Goal: Transaction & Acquisition: Purchase product/service

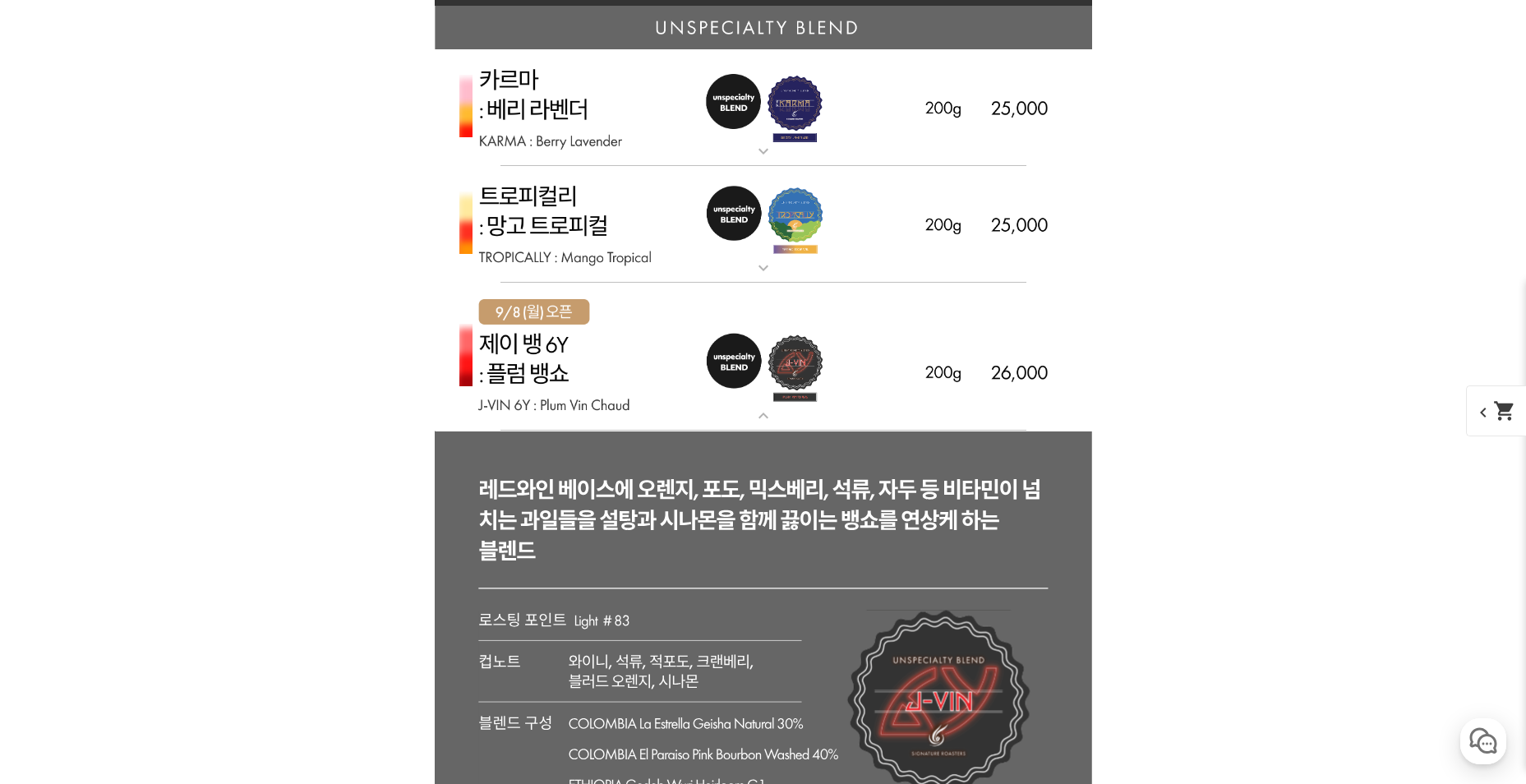
scroll to position [4518, 0]
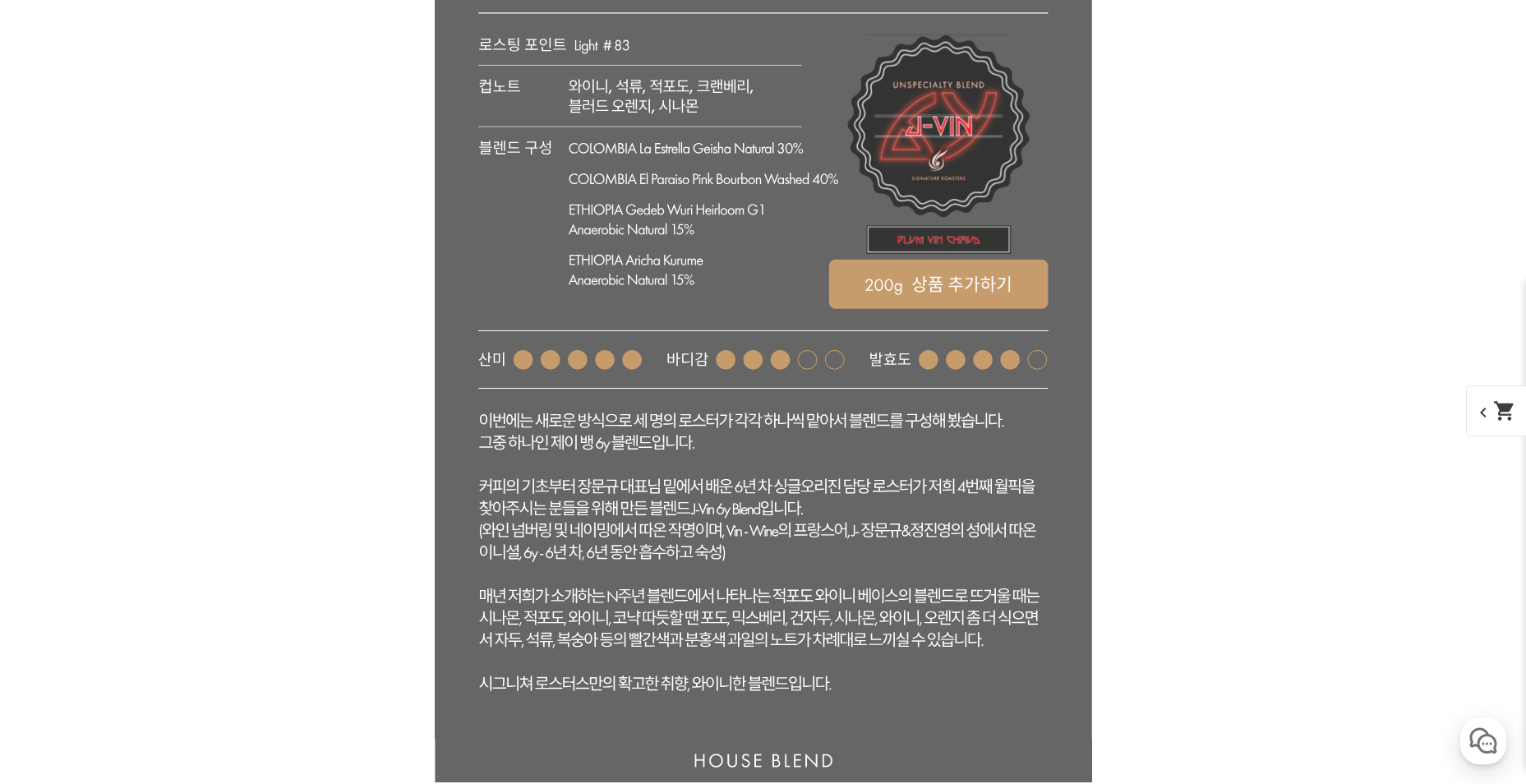
click at [951, 254] on rect at bounding box center [938, 144] width 219 height 219
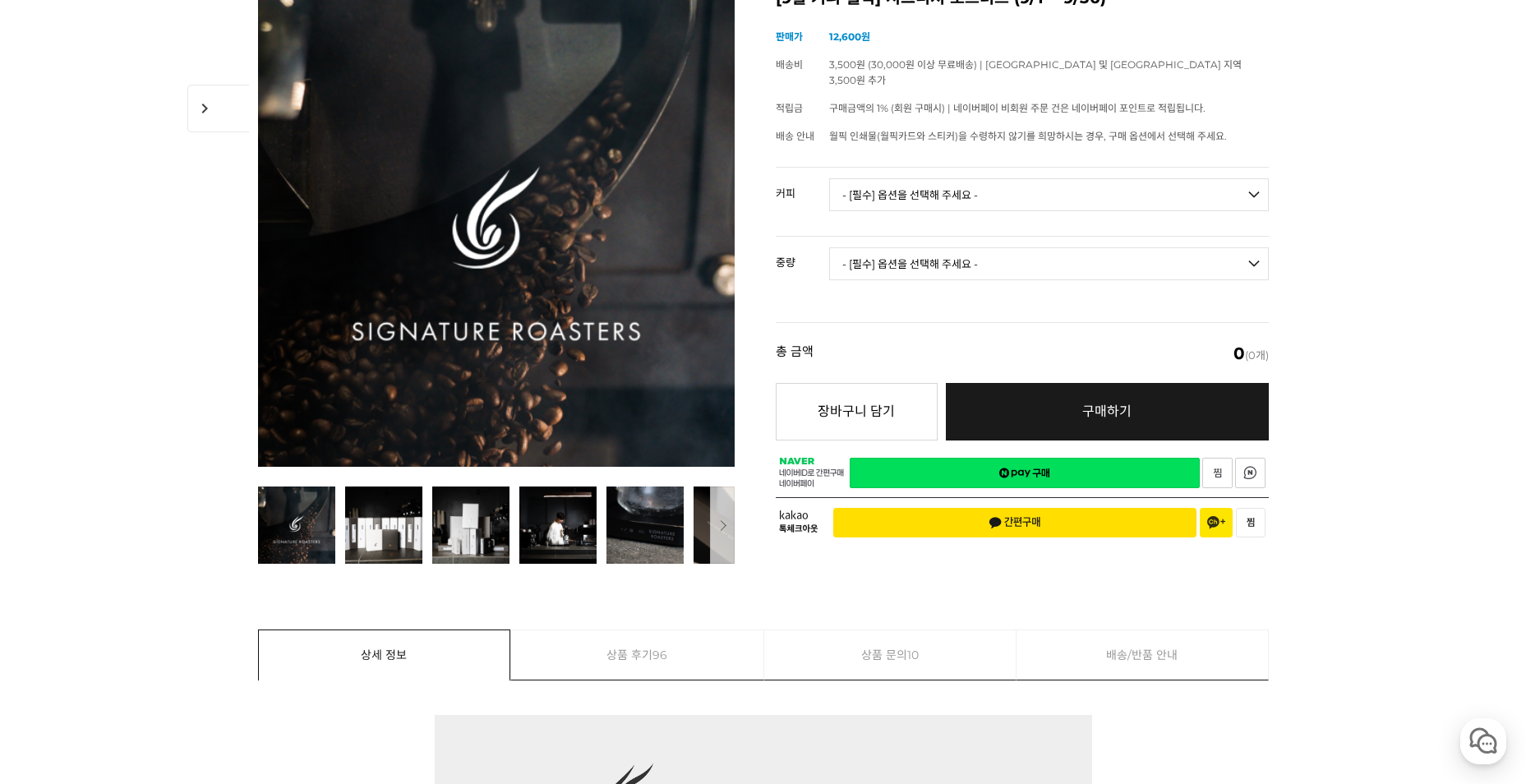
scroll to position [246, 0]
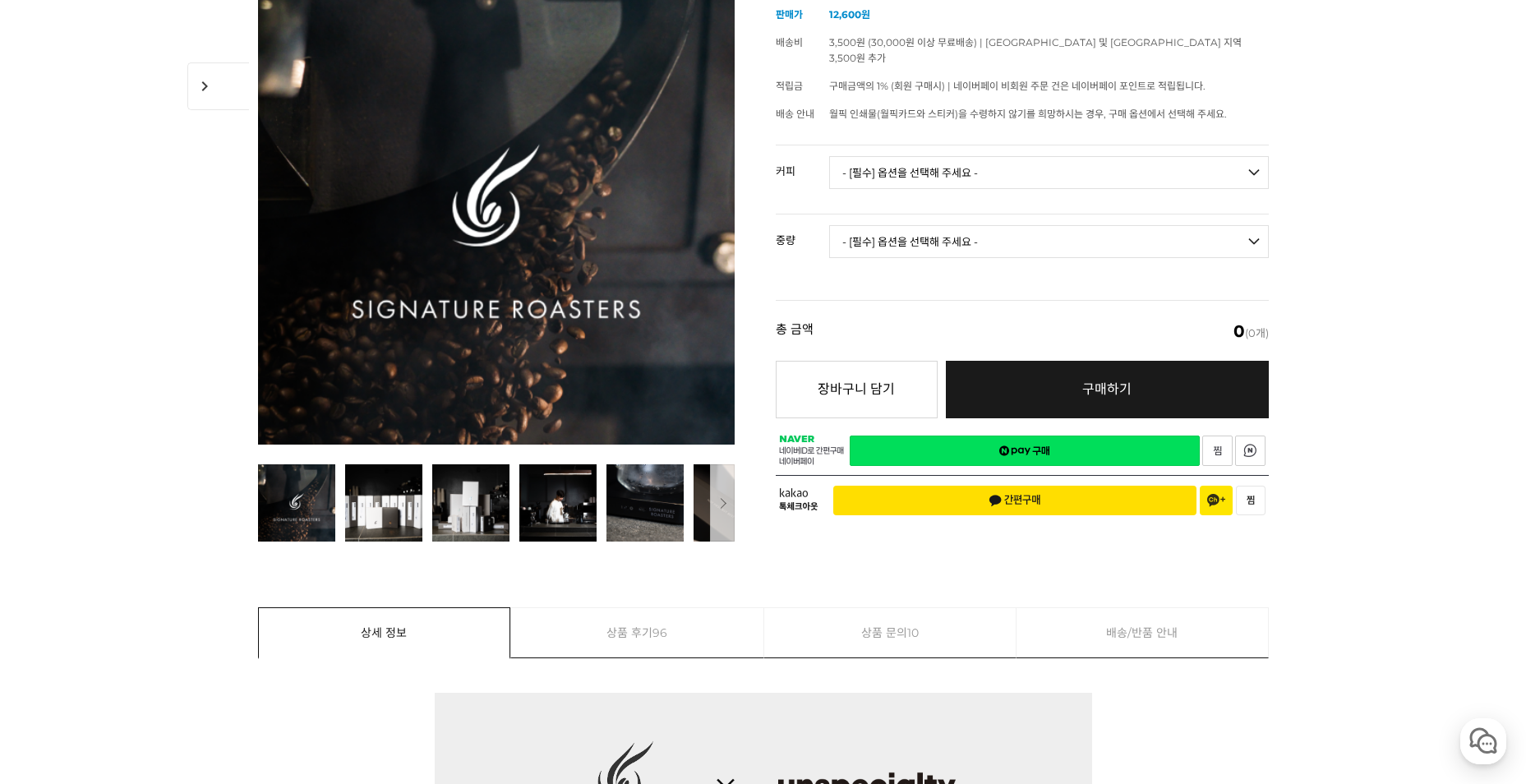
click at [913, 160] on select "- [필수] 옵션을 선택해 주세요 - ------------------- 언스페셜티 분쇄도 가이드 종이(주문 1건당 최대 1개 제공) 월픽 인…" at bounding box center [1048, 173] width 439 height 33
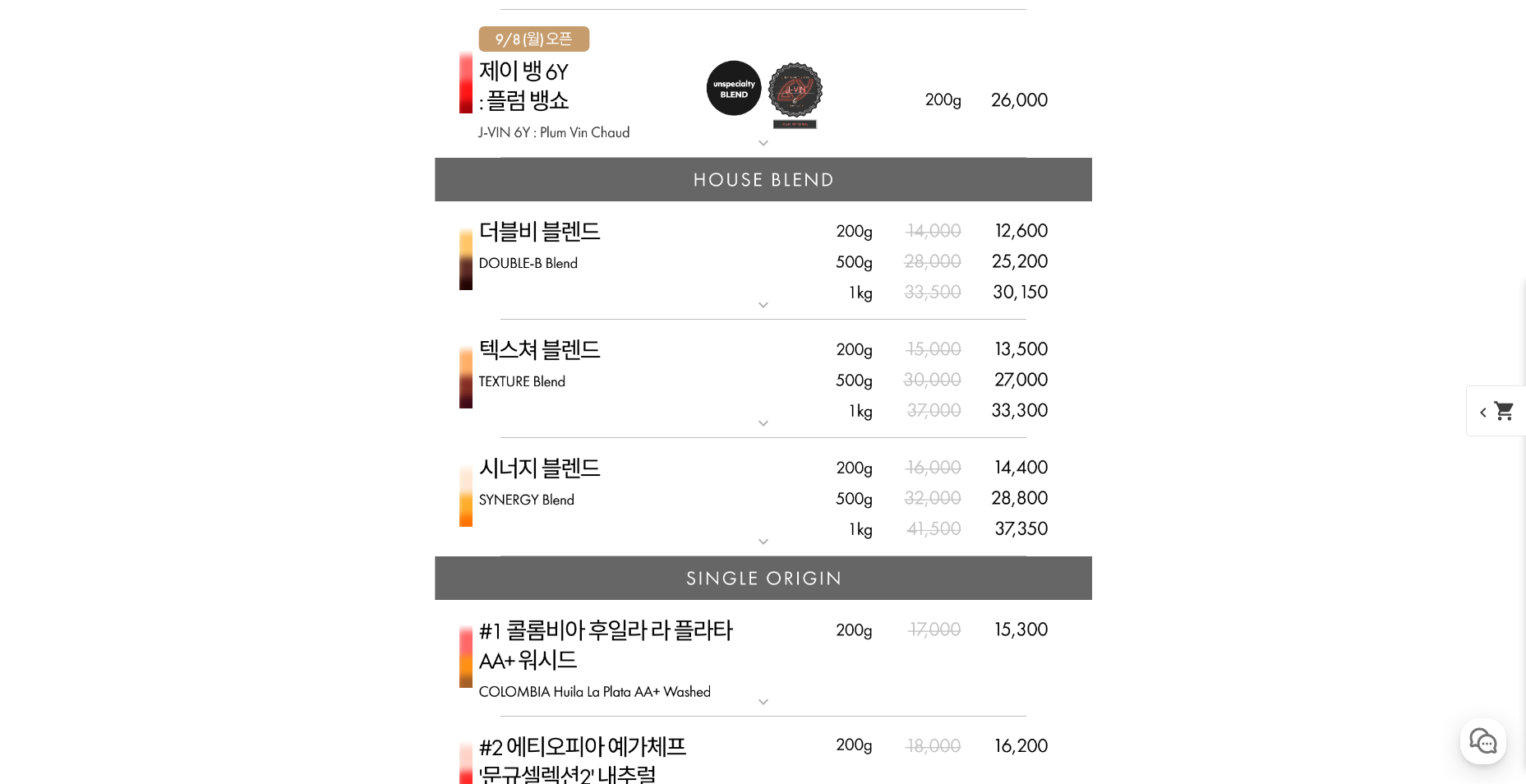
scroll to position [3943, 0]
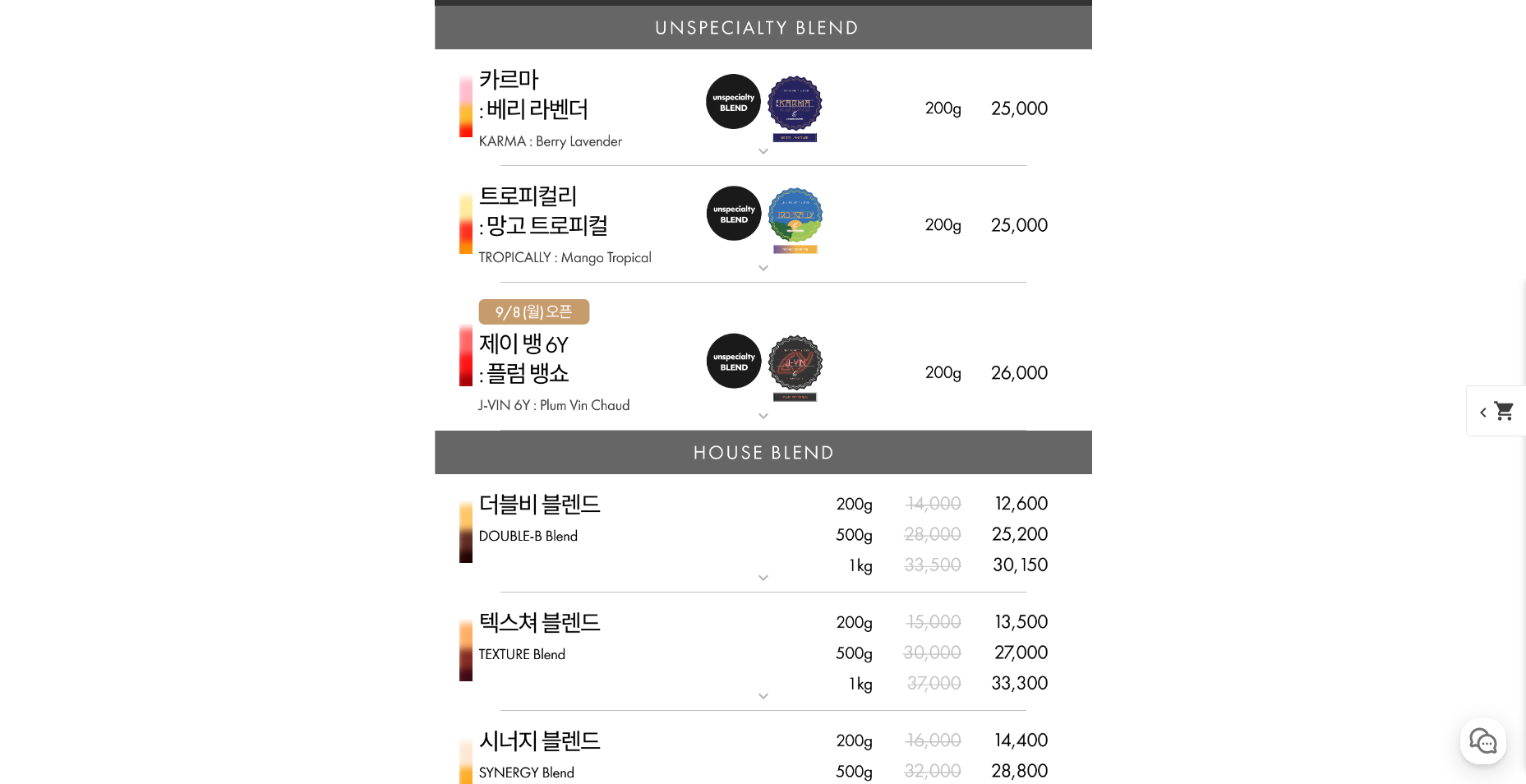
click at [637, 305] on img at bounding box center [763, 357] width 658 height 149
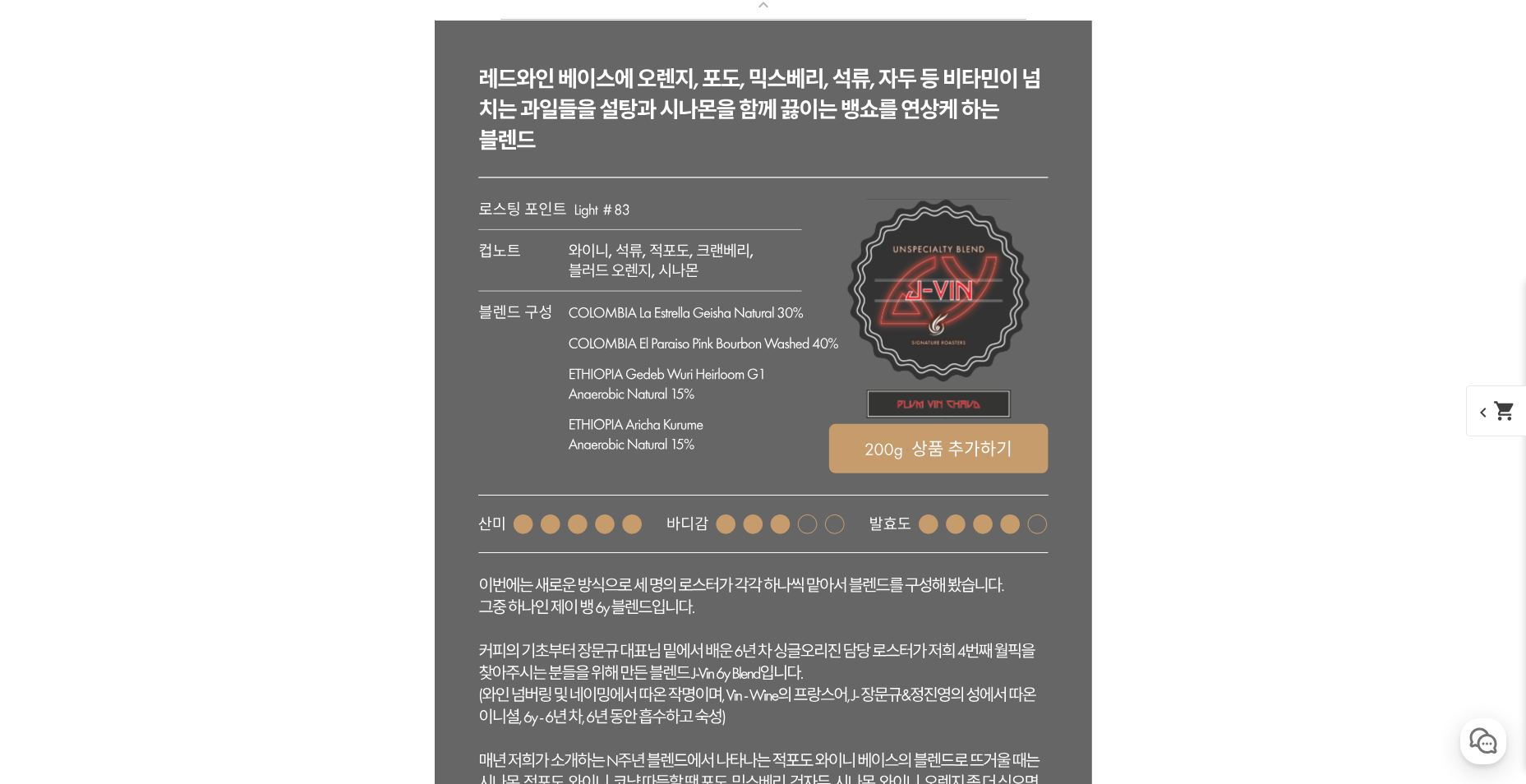
scroll to position [4436, 0]
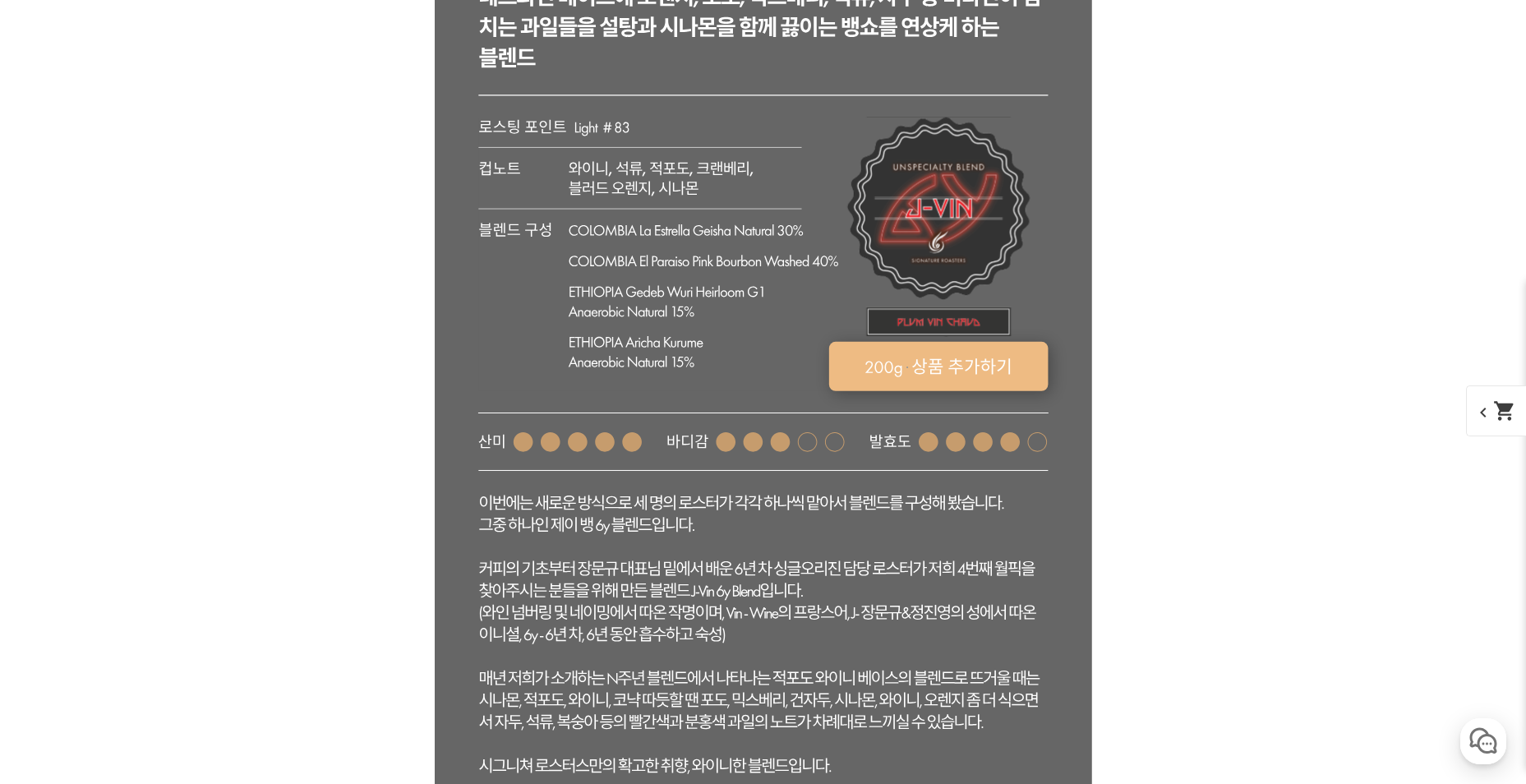
click at [947, 368] on rect at bounding box center [938, 366] width 219 height 49
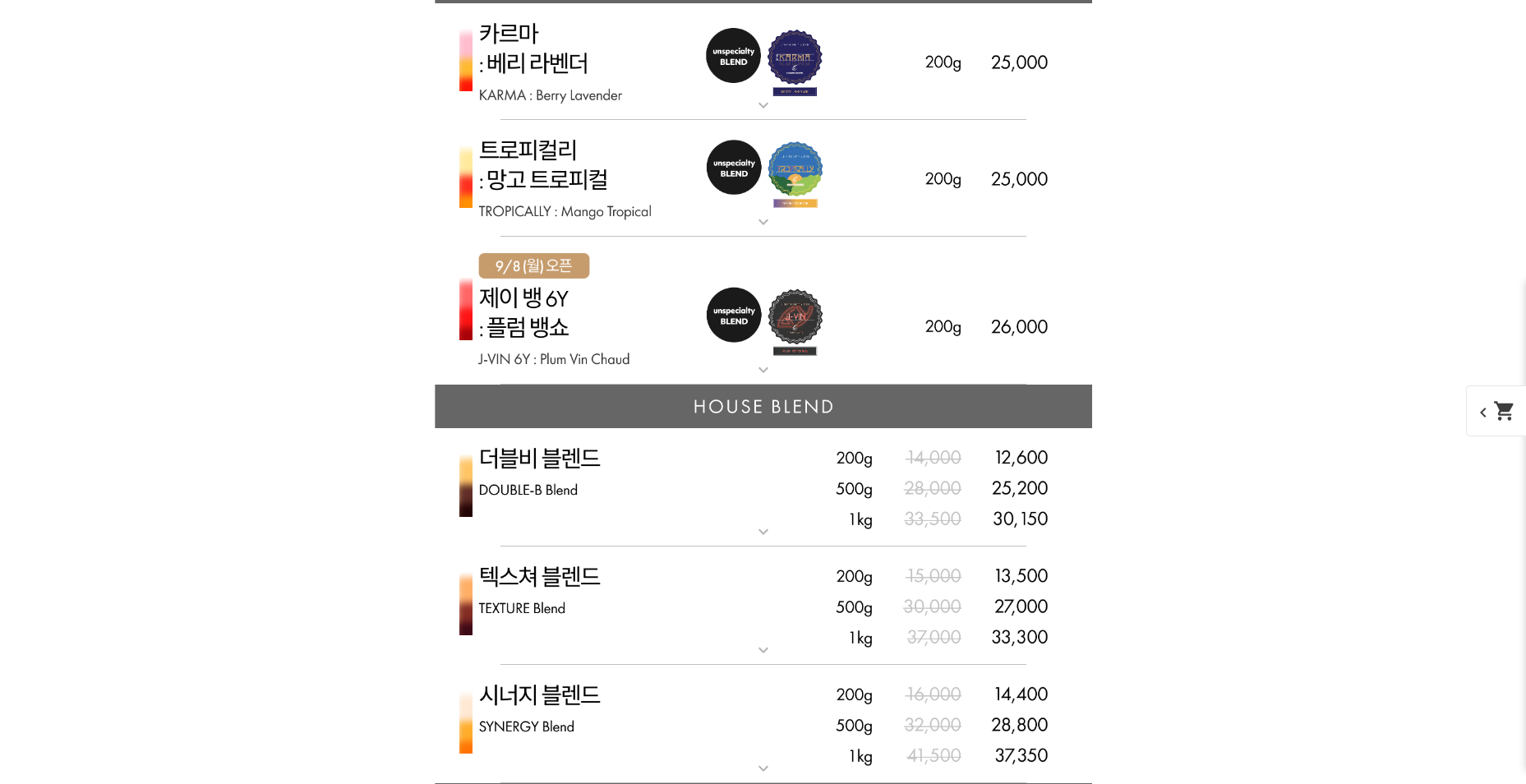
scroll to position [3983, 0]
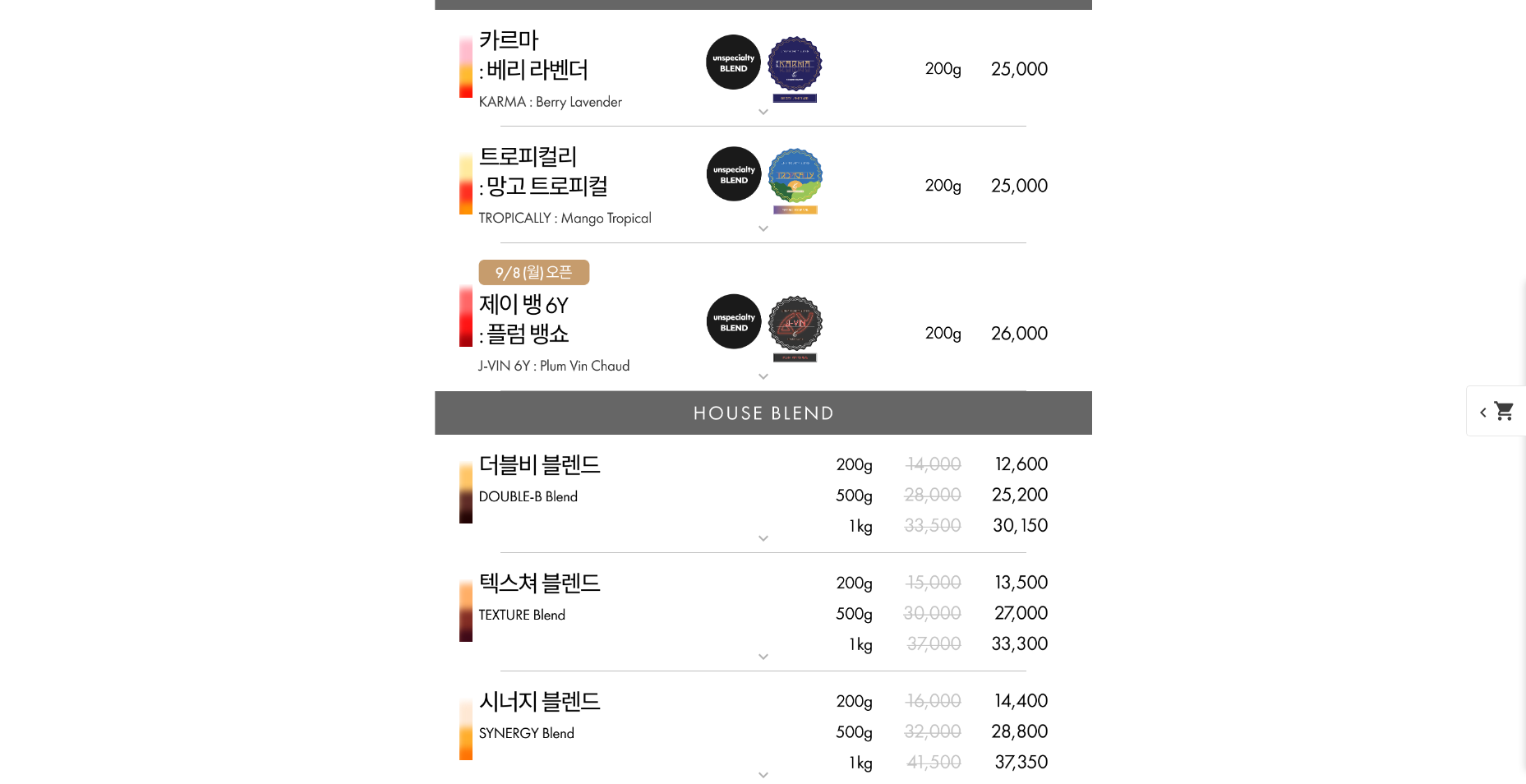
click at [815, 274] on img at bounding box center [763, 318] width 658 height 149
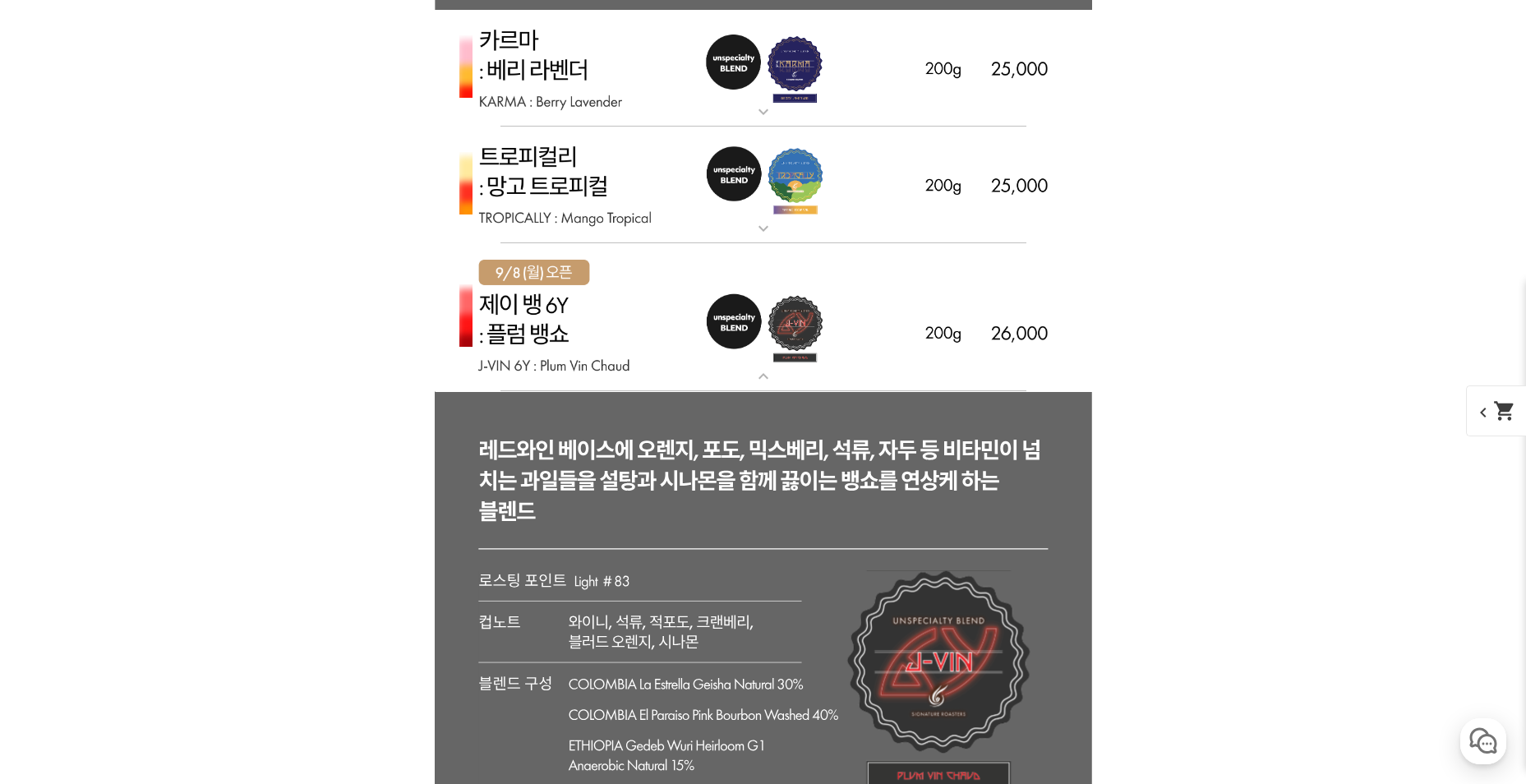
scroll to position [4475, 0]
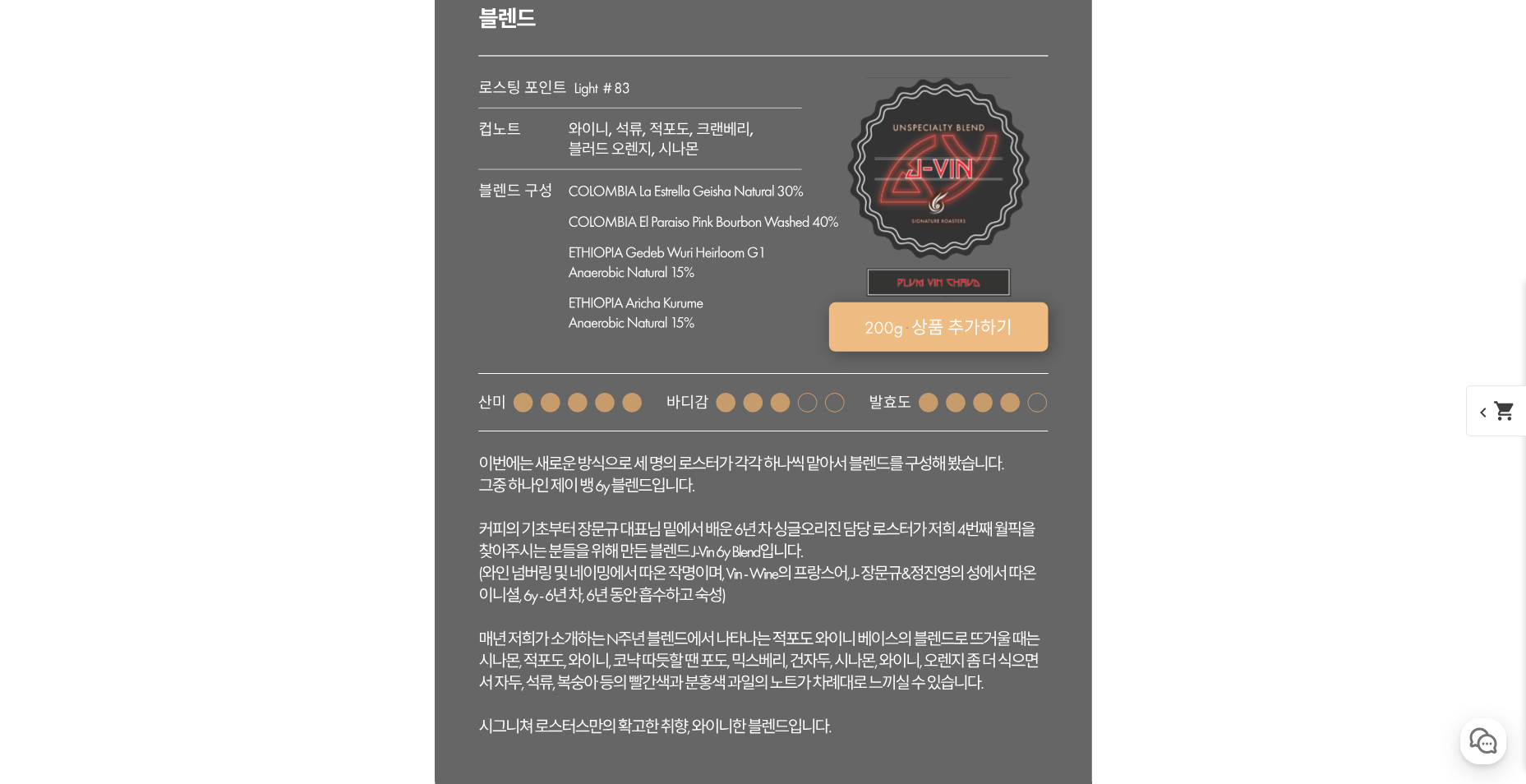
click at [965, 347] on rect at bounding box center [938, 326] width 219 height 49
select select "[9.8 오픈] 제이 뱅 6y - 자두 뱅쇼 (언스페셜티 블렌드)"
select select "200g"
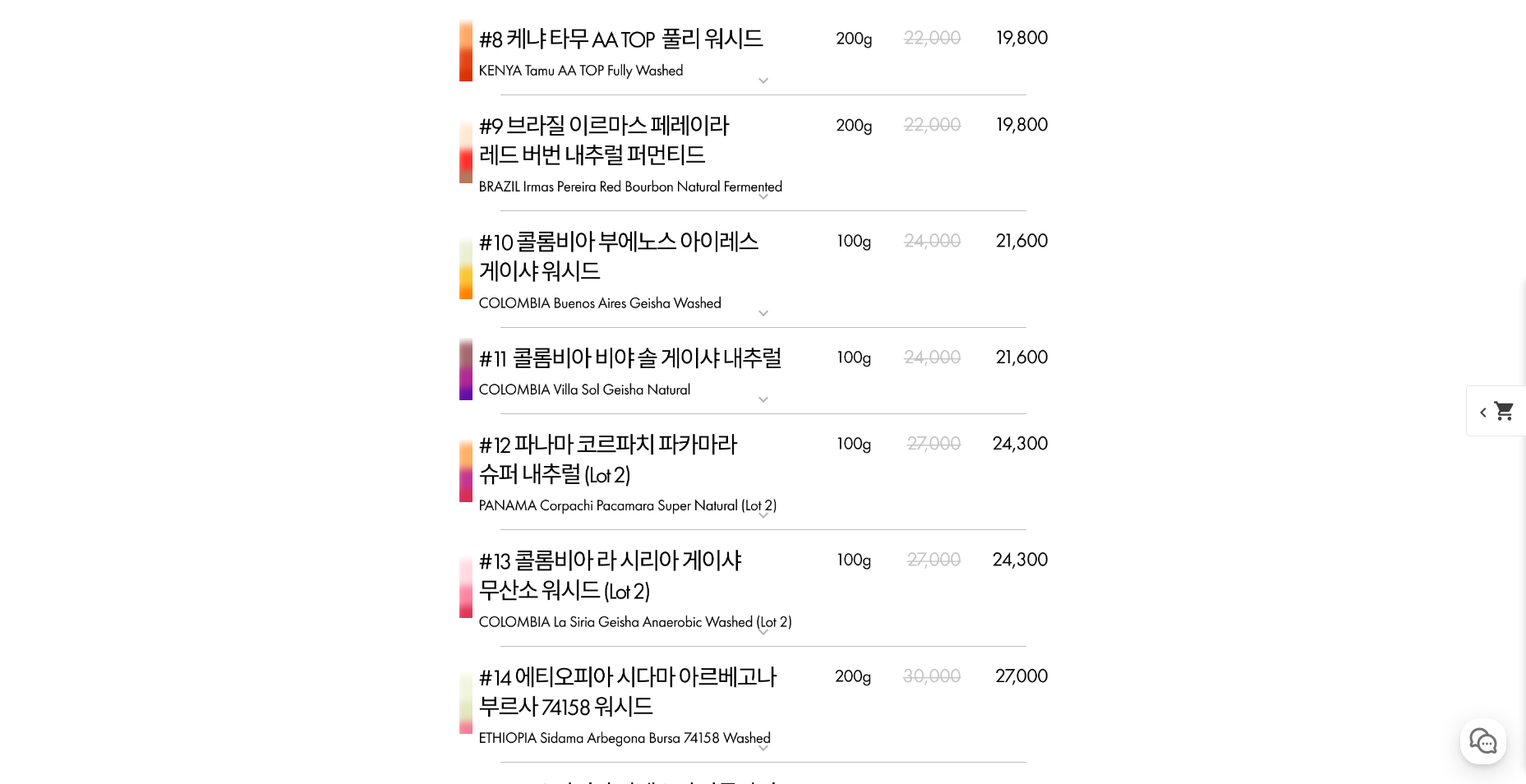
scroll to position [6693, 0]
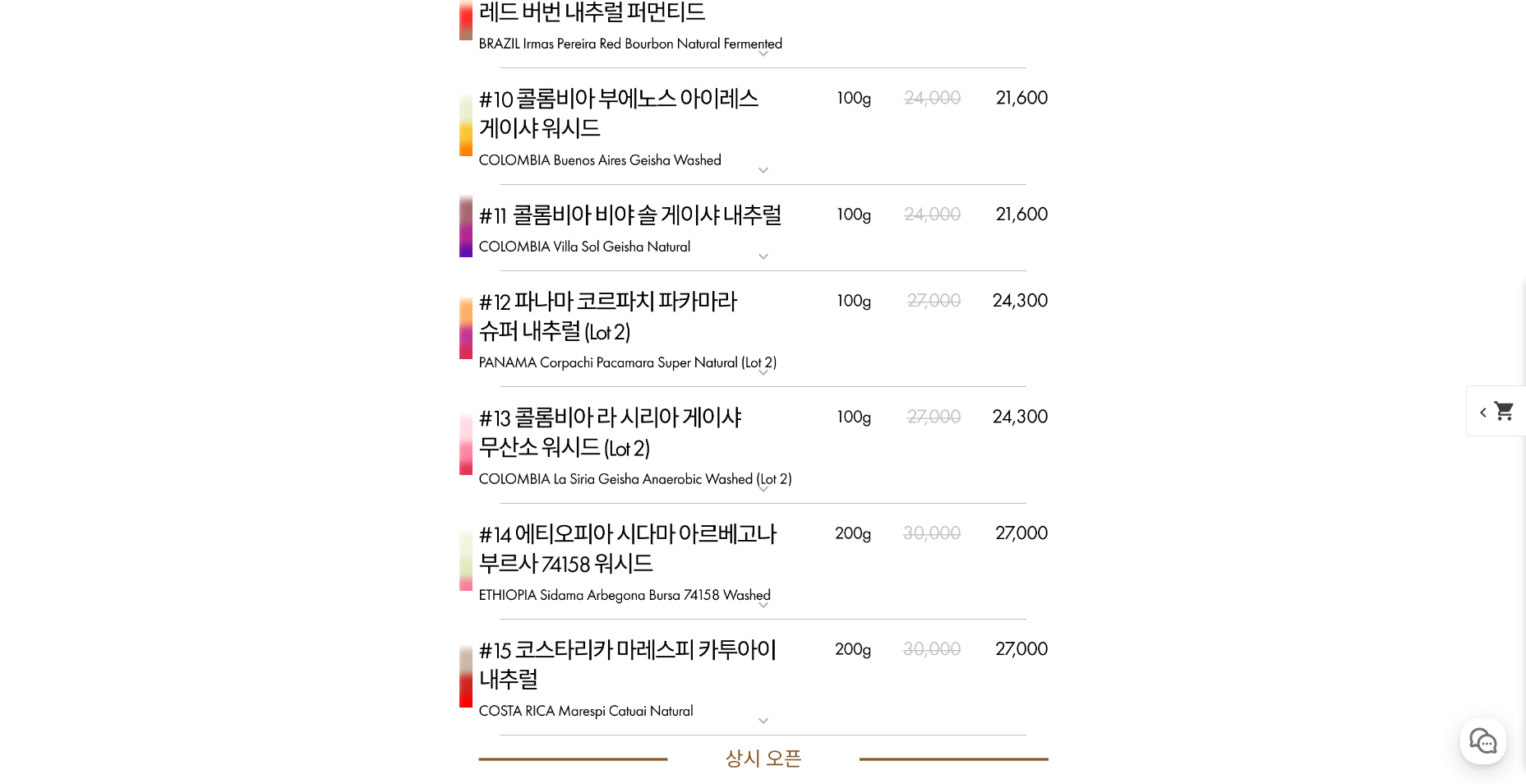
click at [657, 342] on img at bounding box center [763, 329] width 658 height 117
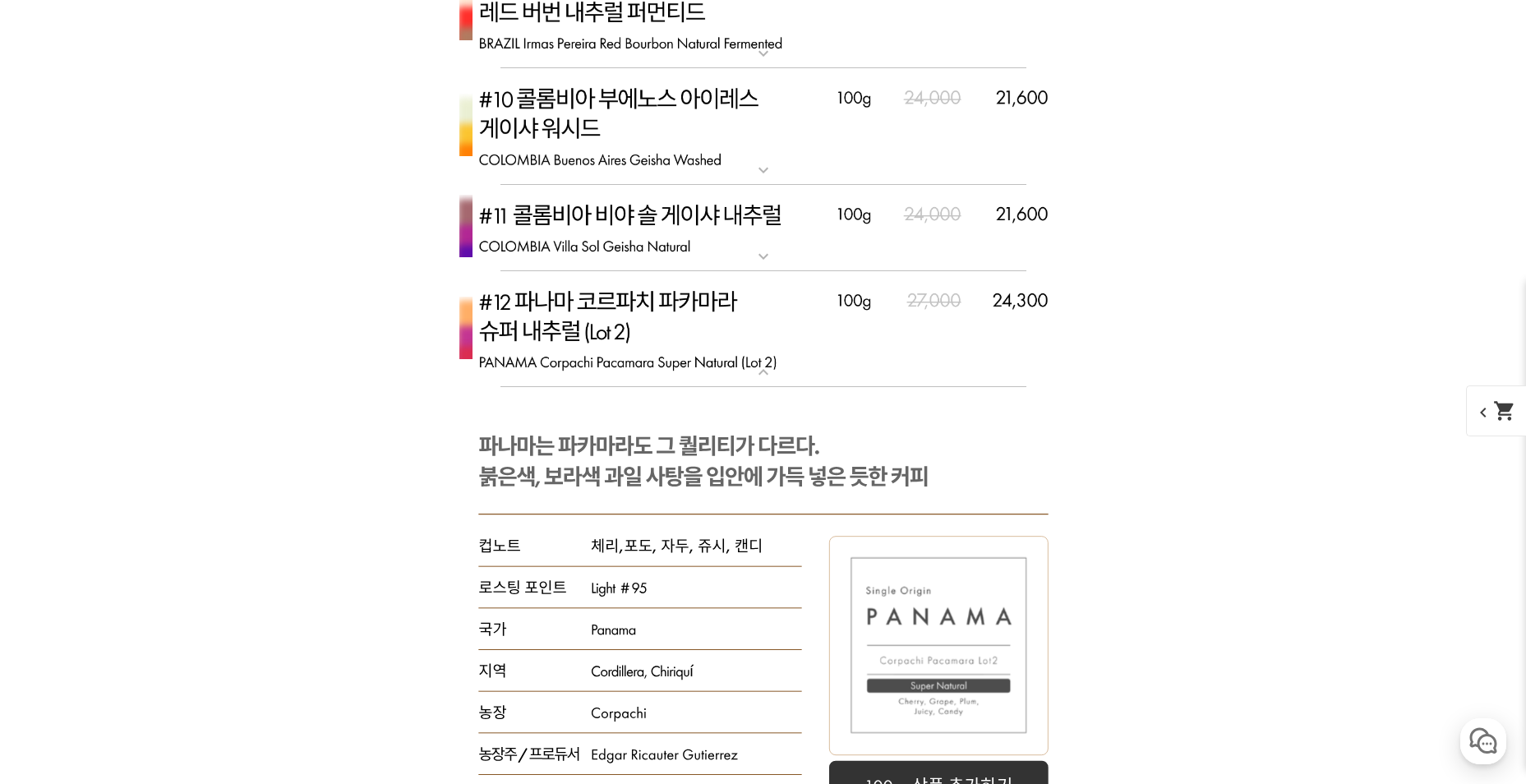
click at [657, 342] on img at bounding box center [763, 329] width 658 height 117
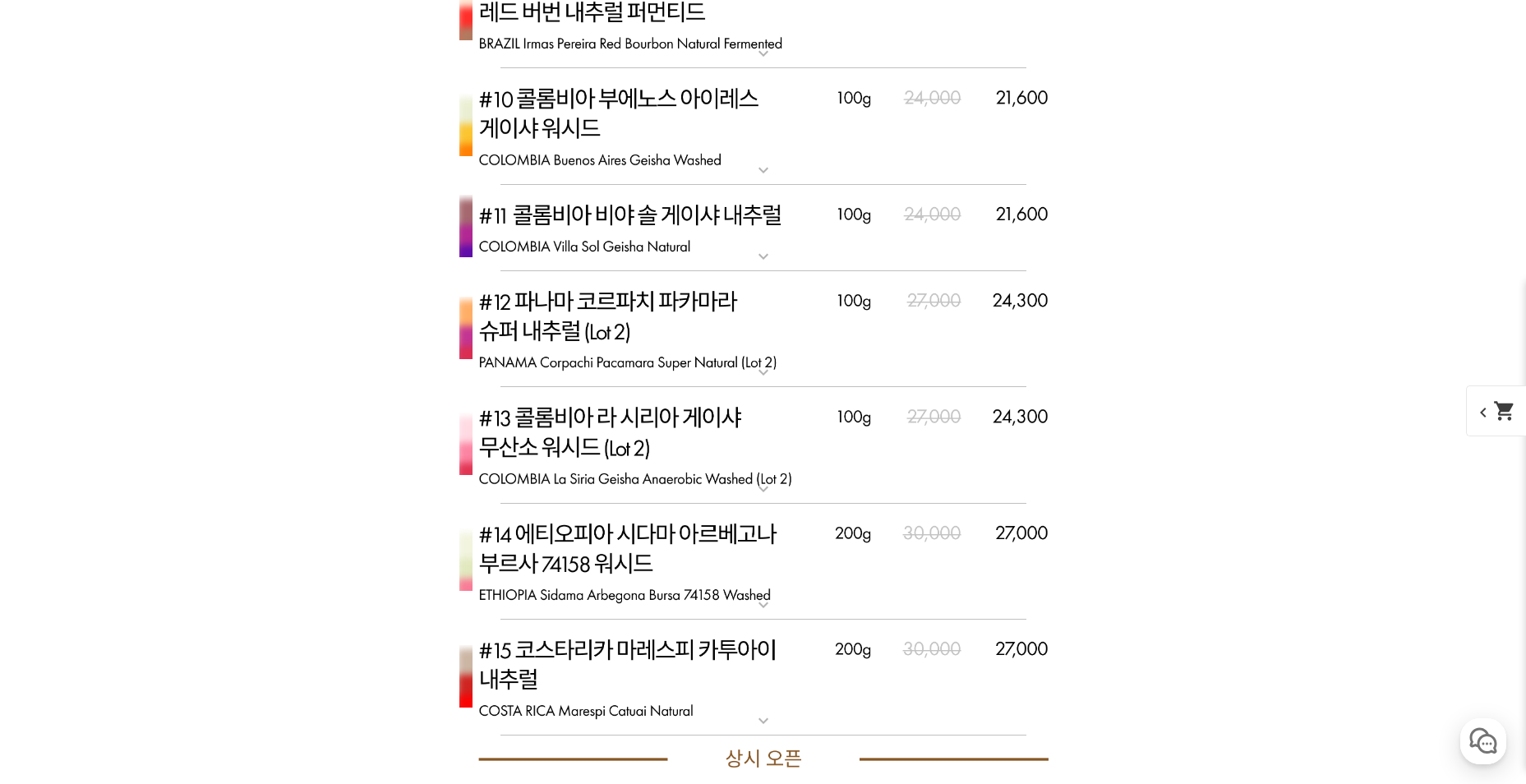
click at [661, 229] on img at bounding box center [763, 228] width 658 height 87
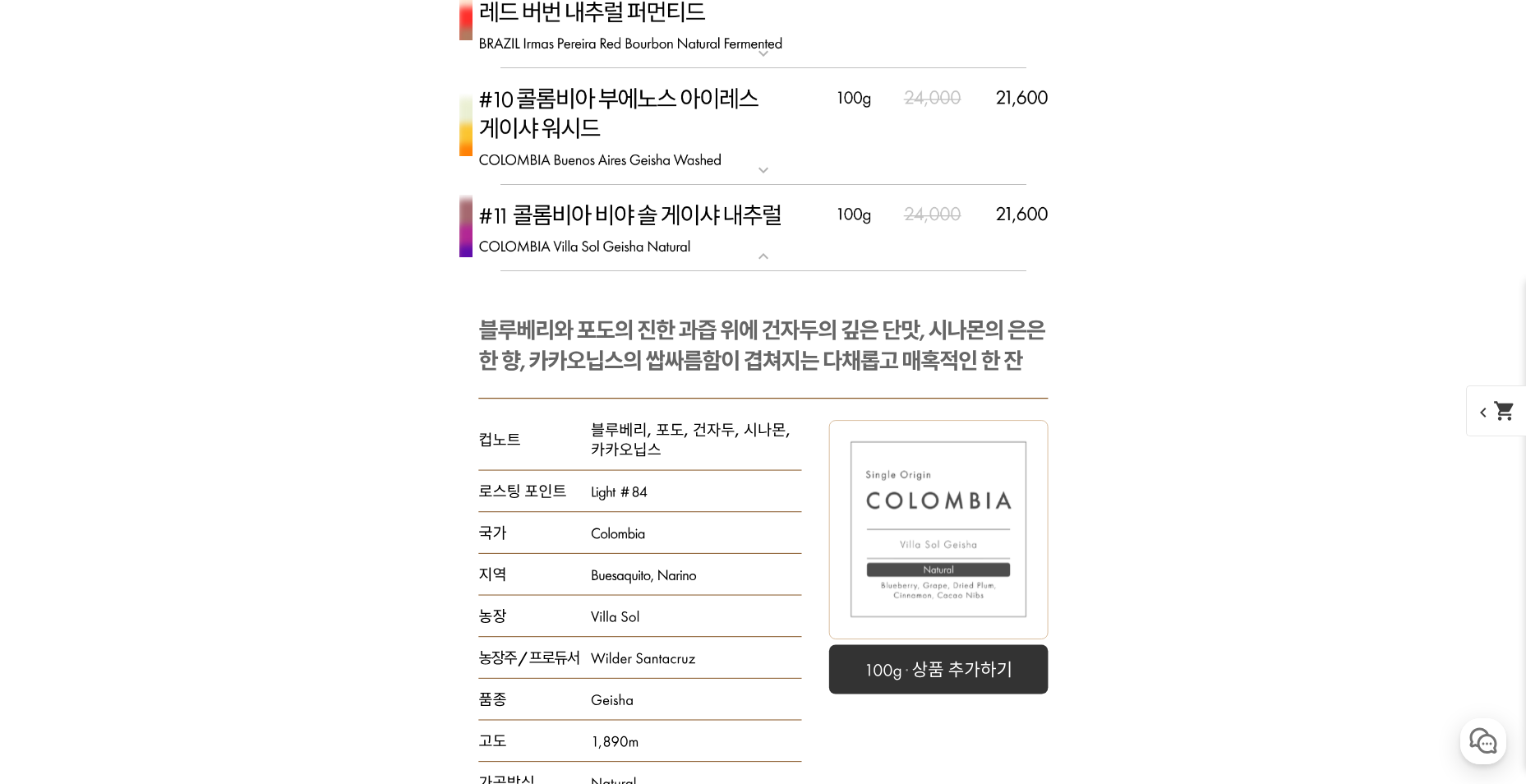
click at [661, 229] on img at bounding box center [763, 228] width 658 height 87
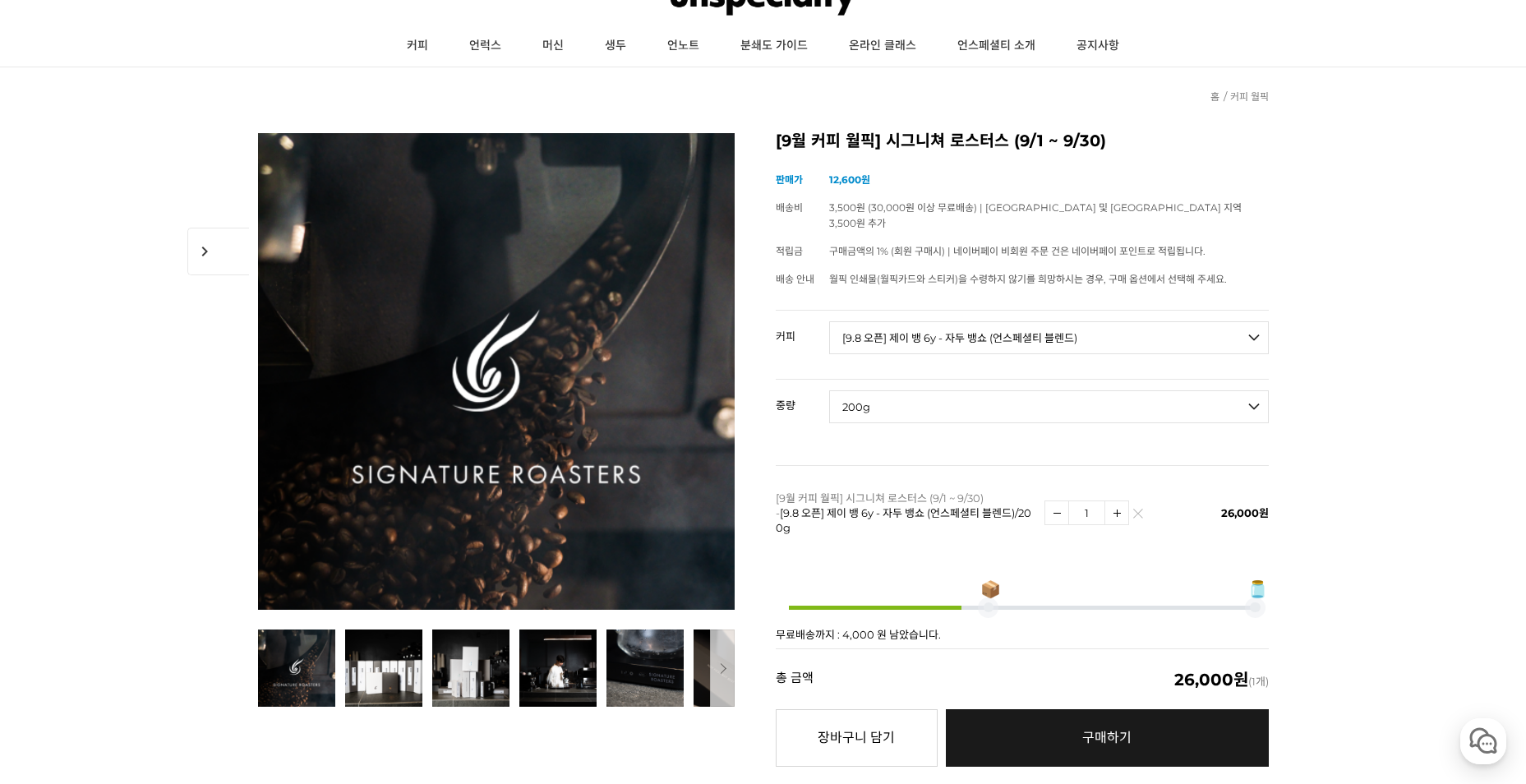
scroll to position [82, 0]
click at [954, 328] on select "- [필수] 옵션을 선택해 주세요 - ------------------- 언스페셜티 분쇄도 가이드 종이(주문 1건당 최대 1개 제공) 월픽 인…" at bounding box center [1048, 337] width 439 height 33
select select "언스페셜티 분쇄도 가이드 종이(주문 1건당 최대 1개 제공)"
click at [829, 321] on select "- [필수] 옵션을 선택해 주세요 - ------------------- 언스페셜티 분쇄도 가이드 종이(주문 1건당 최대 1개 제공) 월픽 인…" at bounding box center [1048, 337] width 439 height 33
click at [920, 393] on select "- [필수] 옵션을 선택해 주세요 - ------------------- 해당없음" at bounding box center [1048, 406] width 439 height 33
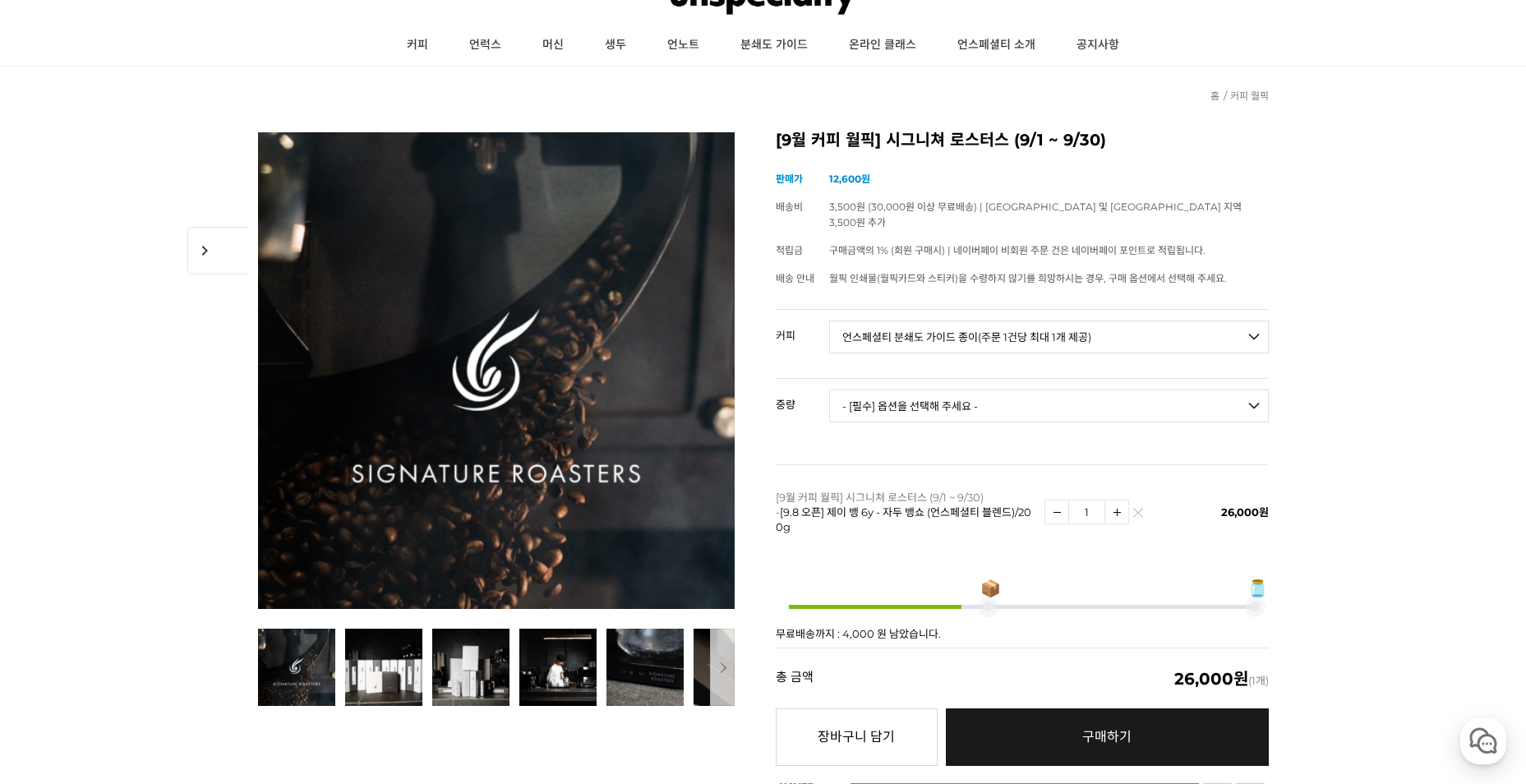
select select "해당없음"
click at [829, 389] on select "- [필수] 옵션을 선택해 주세요 - ------------------- 해당없음" at bounding box center [1048, 406] width 439 height 33
select select "*"
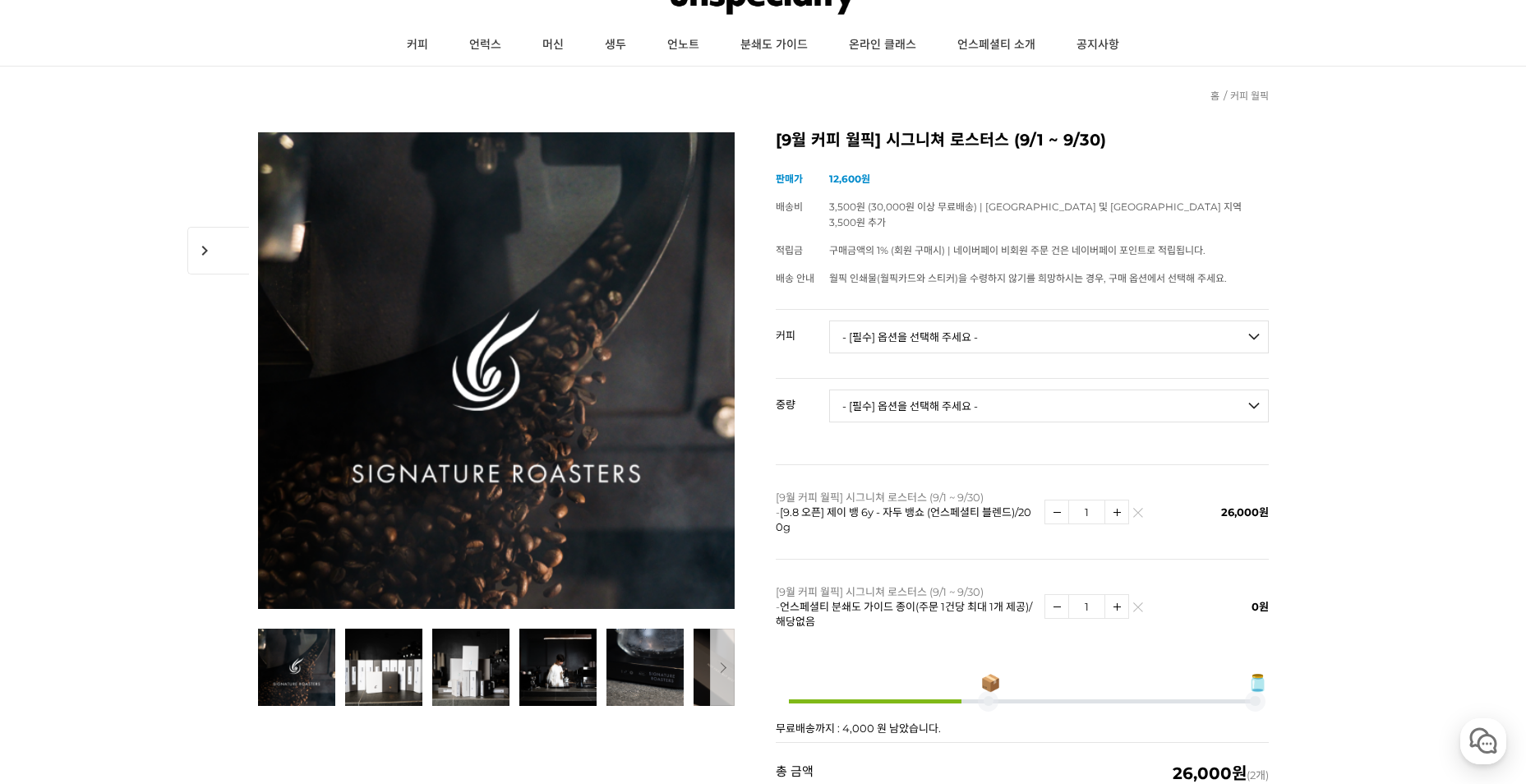
click at [907, 321] on select "- [필수] 옵션을 선택해 주세요 - ------------------- 언스페셜티 분쇄도 가이드 종이(주문 1건당 최대 1개 제공) 월픽 인…" at bounding box center [1048, 337] width 439 height 33
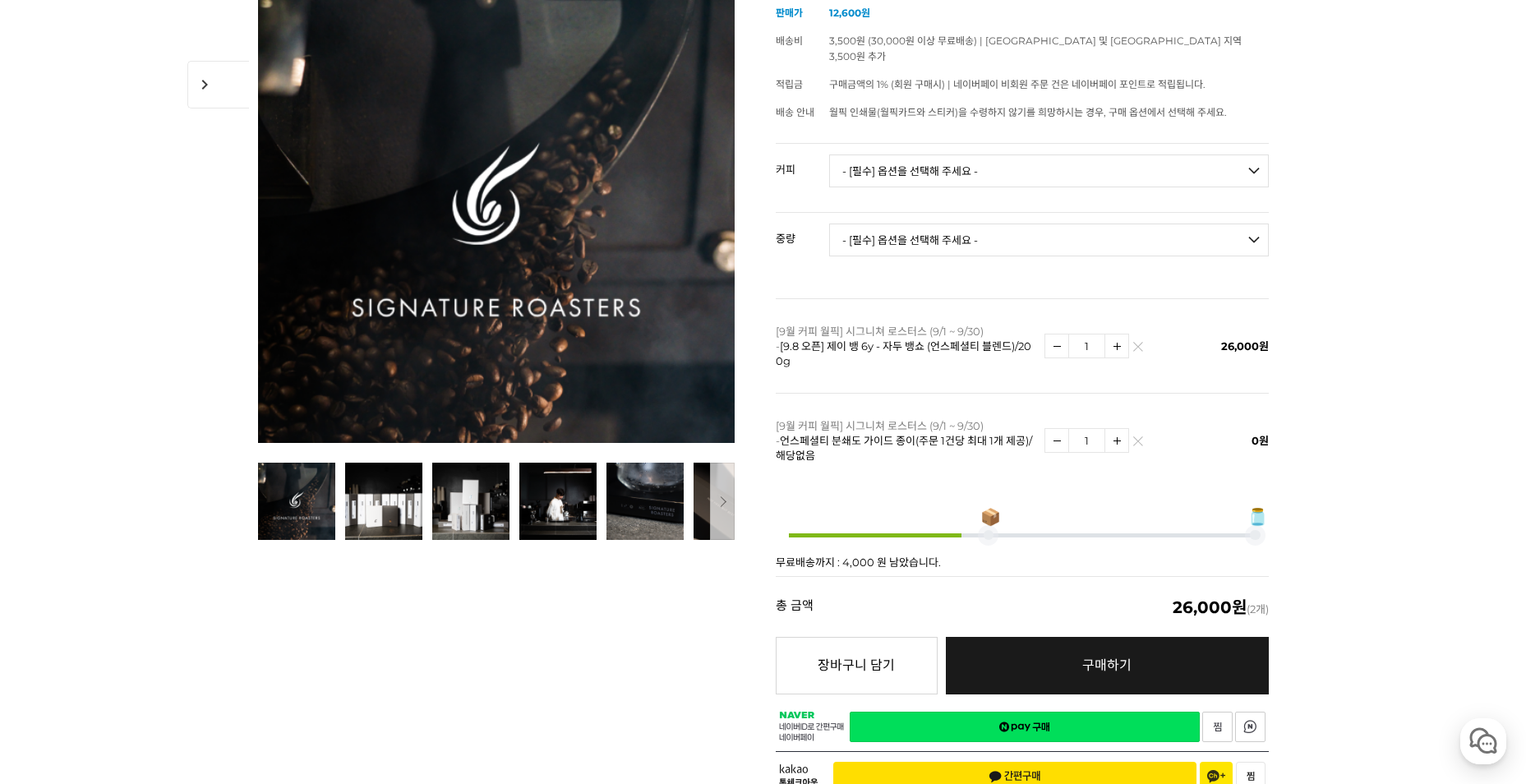
scroll to position [246, 0]
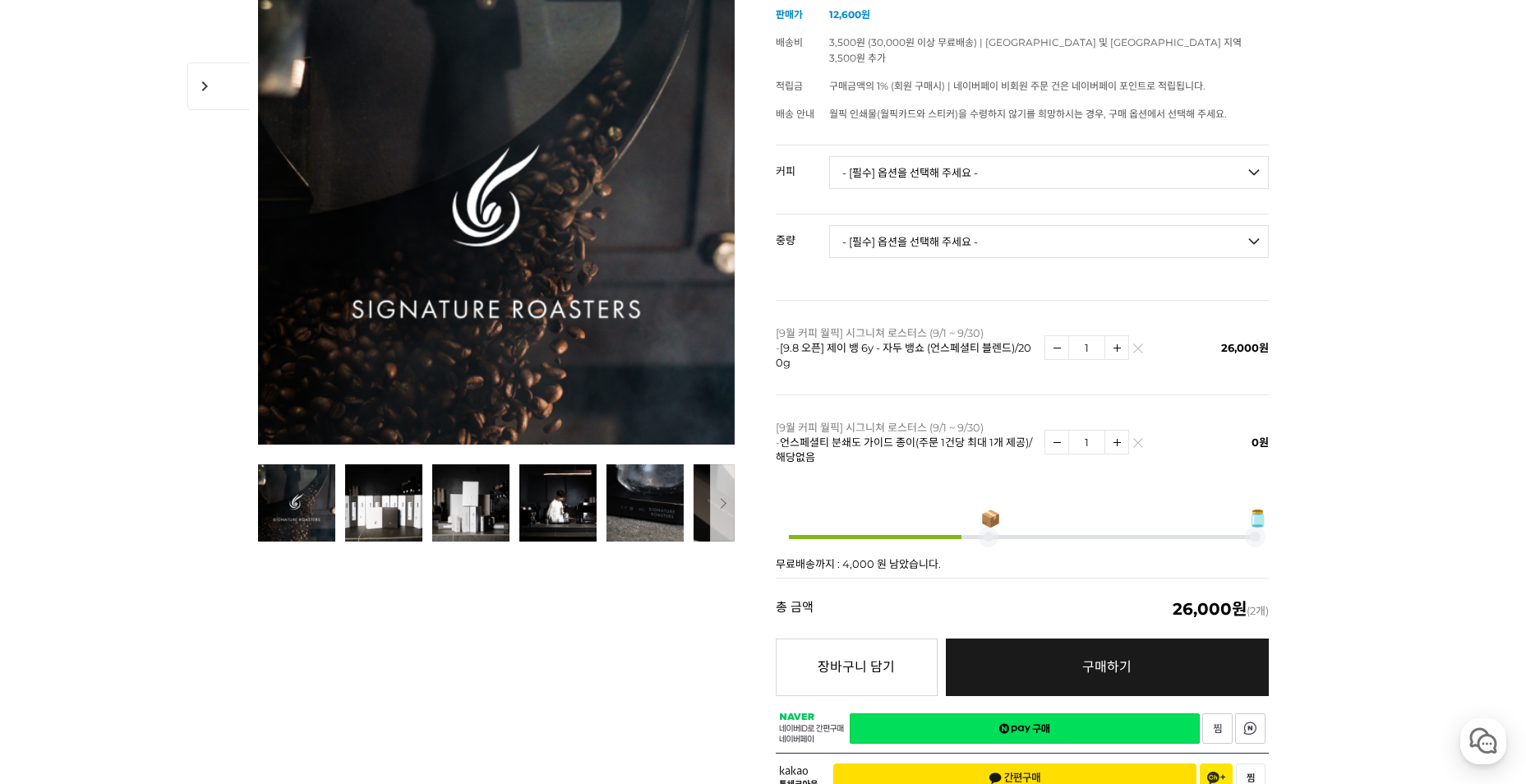
click at [1031, 157] on select "- [필수] 옵션을 선택해 주세요 - ------------------- 언스페셜티 분쇄도 가이드 종이(주문 1건당 최대 1개 제공) 월픽 인…" at bounding box center [1048, 173] width 439 height 33
click at [928, 225] on select "- [필수] 옵션을 선택해 주세요 - ------------------- 해당없음" at bounding box center [1048, 241] width 439 height 33
click at [1031, 714] on link "네이버페이 구매하기" at bounding box center [1025, 727] width 350 height 30
